Goal: Transaction & Acquisition: Purchase product/service

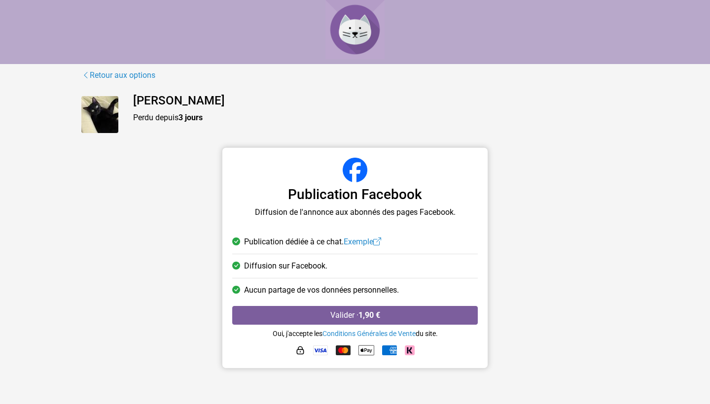
click at [104, 108] on img at bounding box center [99, 114] width 37 height 37
click at [161, 114] on p "Perdu depuis 3 jours" at bounding box center [380, 118] width 495 height 12
click at [97, 71] on link "Retour aux options" at bounding box center [118, 75] width 74 height 13
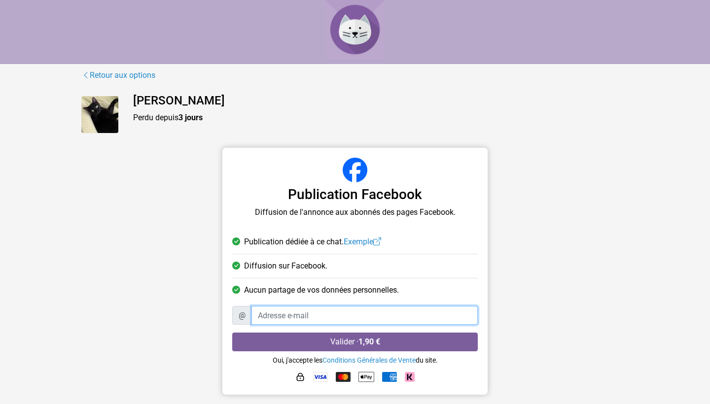
click at [436, 311] on input "Adresse e-mail" at bounding box center [364, 315] width 226 height 19
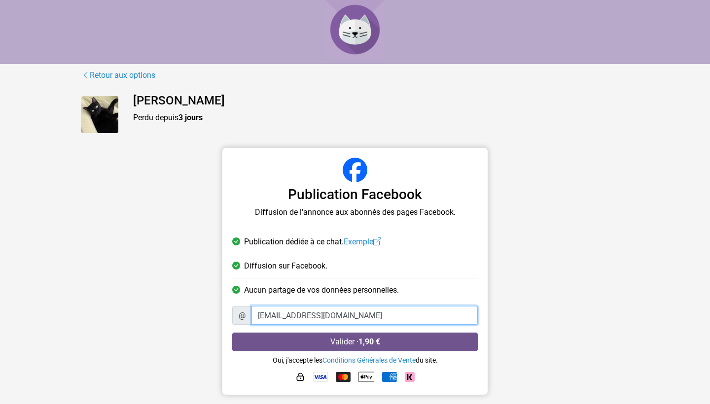
type input "[EMAIL_ADDRESS][DOMAIN_NAME]"
click at [303, 338] on button "Valider · 1,90 €" at bounding box center [354, 342] width 245 height 19
